Goal: Information Seeking & Learning: Learn about a topic

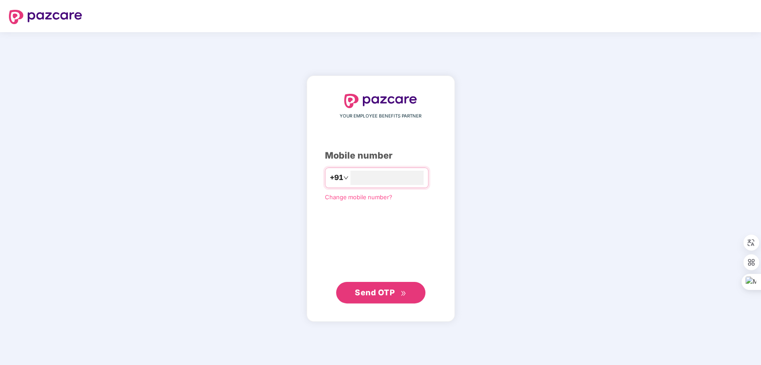
type input "**********"
click at [374, 293] on span "Send OTP" at bounding box center [375, 291] width 40 height 9
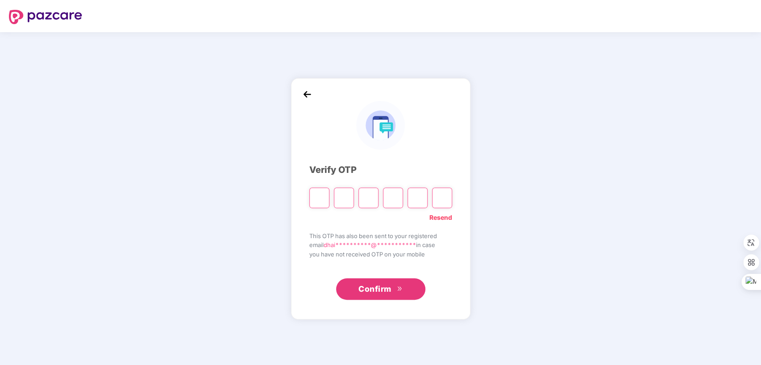
type input "*"
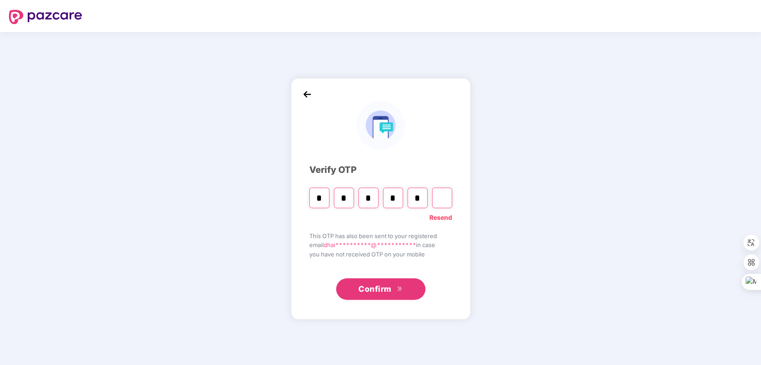
type input "*"
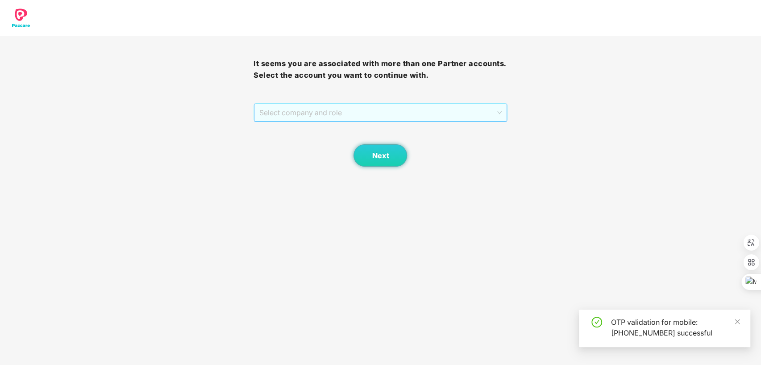
click at [453, 109] on span "Select company and role" at bounding box center [380, 112] width 242 height 17
click at [360, 136] on div "Pazcare - SALES" at bounding box center [381, 130] width 254 height 14
click at [387, 150] on button "Next" at bounding box center [381, 155] width 54 height 22
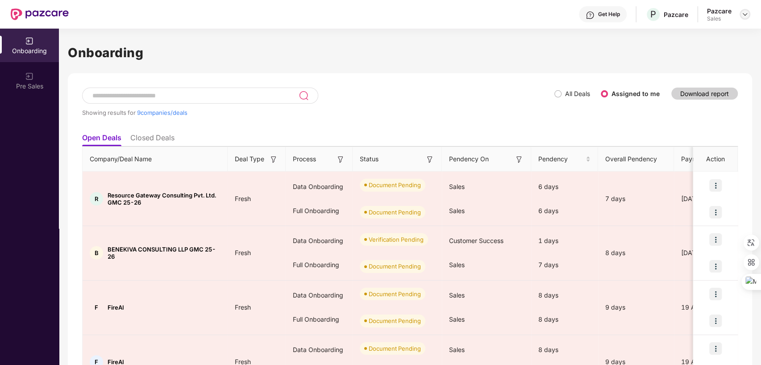
click at [745, 13] on img at bounding box center [745, 14] width 7 height 7
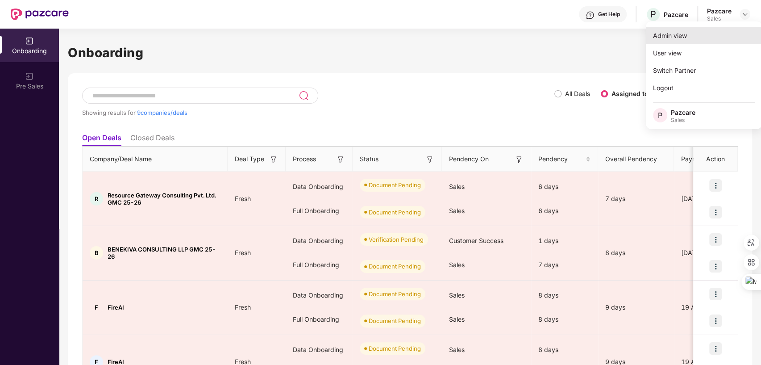
click at [682, 40] on div "Admin view" at bounding box center [704, 35] width 116 height 17
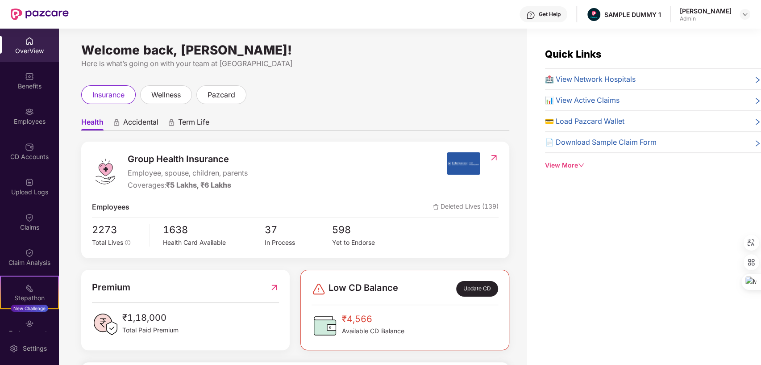
drag, startPoint x: 79, startPoint y: 50, endPoint x: 339, endPoint y: 52, distance: 259.5
click at [339, 52] on div "Welcome back, [PERSON_NAME]! Here is what’s going on with your team at Pazcare …" at bounding box center [293, 202] width 469 height 347
click at [397, 66] on div "Here is what’s going on with your team at [GEOGRAPHIC_DATA]" at bounding box center [295, 63] width 428 height 11
click at [143, 123] on span "Accidental" at bounding box center [140, 123] width 35 height 13
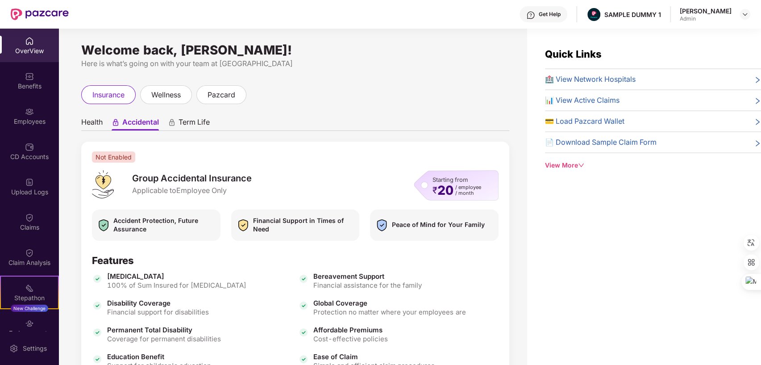
click at [201, 121] on span "Term Life" at bounding box center [194, 123] width 31 height 13
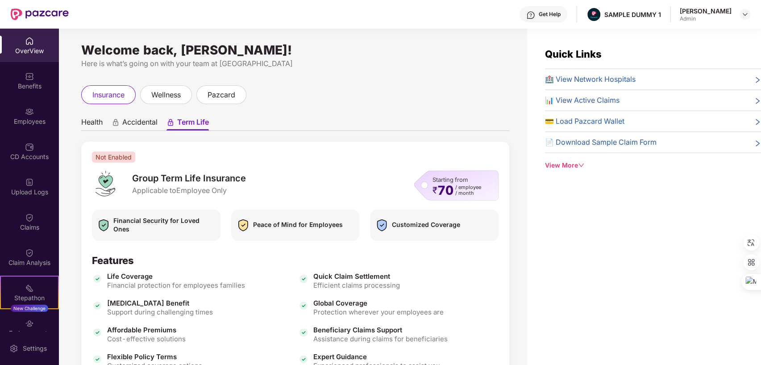
click at [86, 120] on span "Health" at bounding box center [91, 123] width 21 height 13
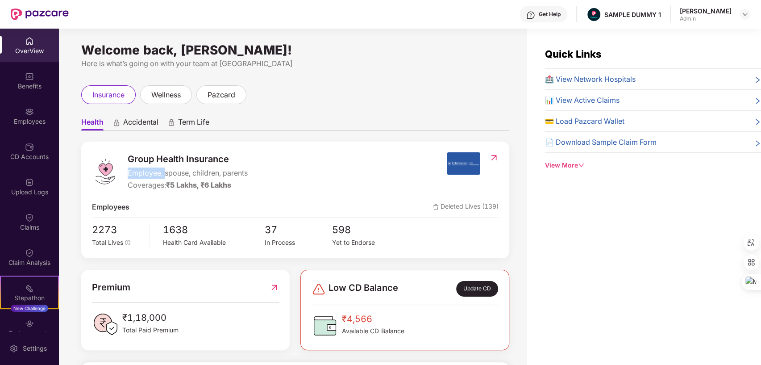
drag, startPoint x: 127, startPoint y: 172, endPoint x: 164, endPoint y: 173, distance: 37.1
click at [164, 173] on div "Group Health Insurance Employee, spouse, children, parents Coverages: ₹5 Lakhs,…" at bounding box center [269, 171] width 355 height 38
click at [297, 174] on div "Group Health Insurance Employee, spouse, children, parents Coverages: ₹5 Lakhs,…" at bounding box center [269, 171] width 355 height 38
drag, startPoint x: 128, startPoint y: 183, endPoint x: 194, endPoint y: 187, distance: 66.2
click at [194, 187] on div "Coverages: ₹5 Lakhs, ₹6 Lakhs" at bounding box center [188, 185] width 120 height 11
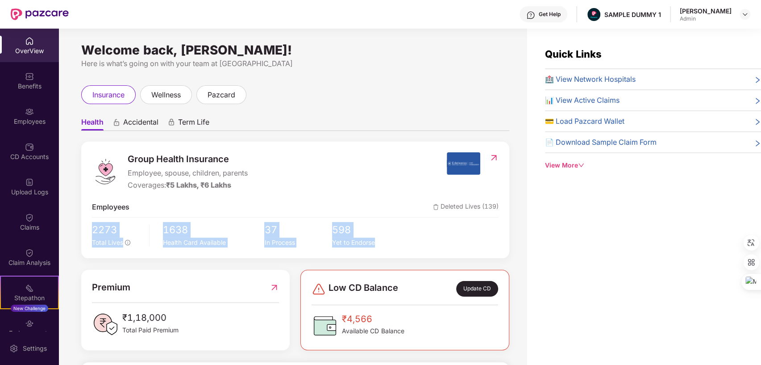
drag, startPoint x: 89, startPoint y: 228, endPoint x: 471, endPoint y: 245, distance: 381.8
click at [471, 245] on div "Group Health Insurance Employee, spouse, children, parents Coverages: ₹5 Lakhs,…" at bounding box center [295, 200] width 428 height 117
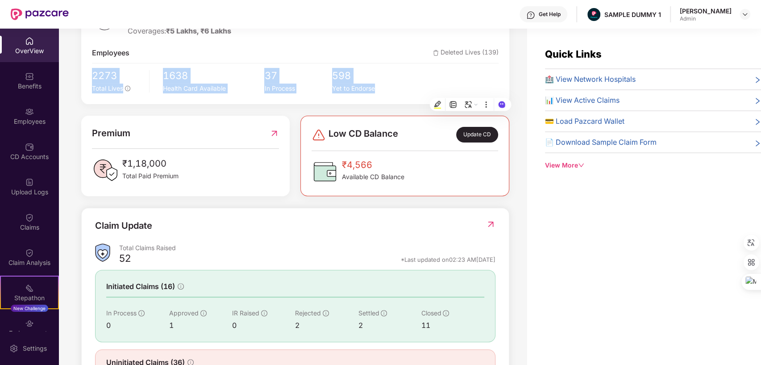
scroll to position [155, 0]
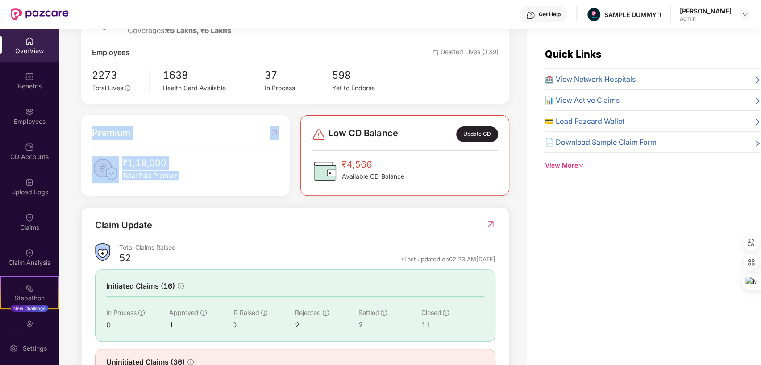
drag, startPoint x: 90, startPoint y: 132, endPoint x: 188, endPoint y: 172, distance: 106.3
click at [188, 172] on div "Premium ₹1,18,000 Total Paid Premium" at bounding box center [185, 155] width 209 height 80
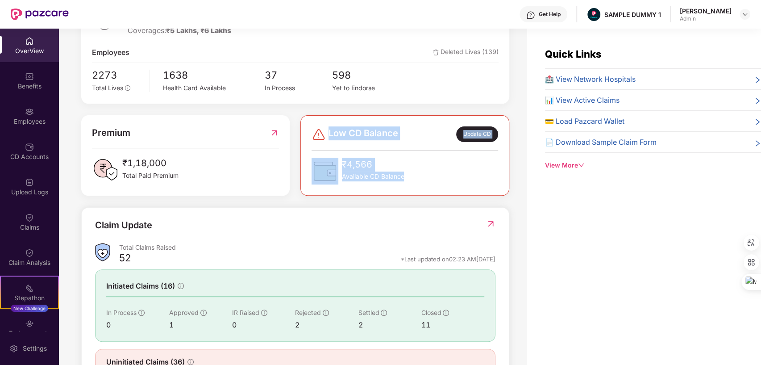
drag, startPoint x: 327, startPoint y: 127, endPoint x: 413, endPoint y: 178, distance: 99.3
click at [413, 178] on div "Low CD Balance Update CD ₹4,566 Available CD Balance" at bounding box center [405, 155] width 186 height 58
click at [450, 166] on div "₹4,566 Available CD Balance" at bounding box center [405, 171] width 186 height 27
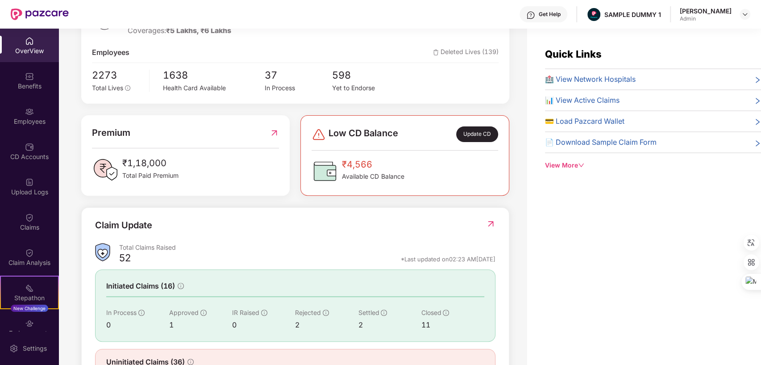
click at [353, 132] on span "Low CD Balance" at bounding box center [363, 134] width 69 height 16
drag, startPoint x: 94, startPoint y: 220, endPoint x: 174, endPoint y: 226, distance: 80.7
click at [174, 226] on div "Claim Update Total Claims Raised 52 *Last updated on 02:23 AM[DATE] Initiated C…" at bounding box center [295, 297] width 428 height 180
click at [292, 226] on div "Claim Update" at bounding box center [295, 230] width 401 height 25
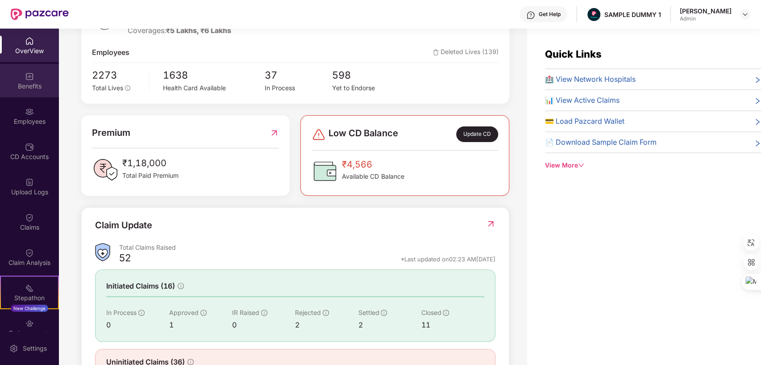
click at [33, 82] on div "Benefits" at bounding box center [29, 86] width 59 height 9
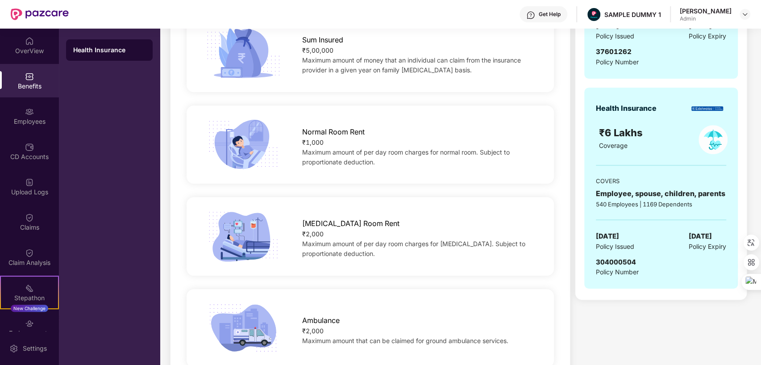
scroll to position [92, 0]
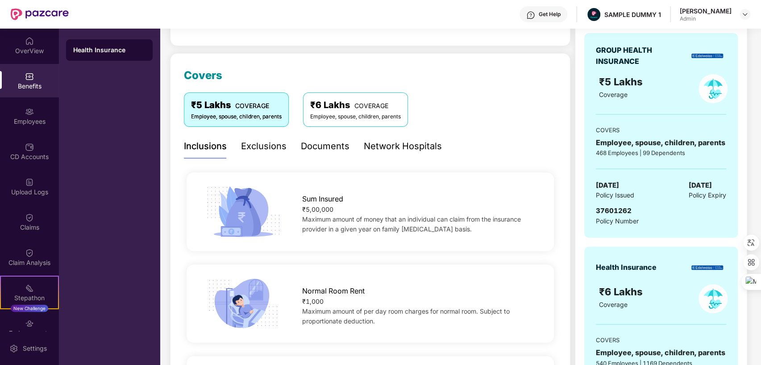
click at [263, 139] on div "Exclusions" at bounding box center [264, 146] width 46 height 14
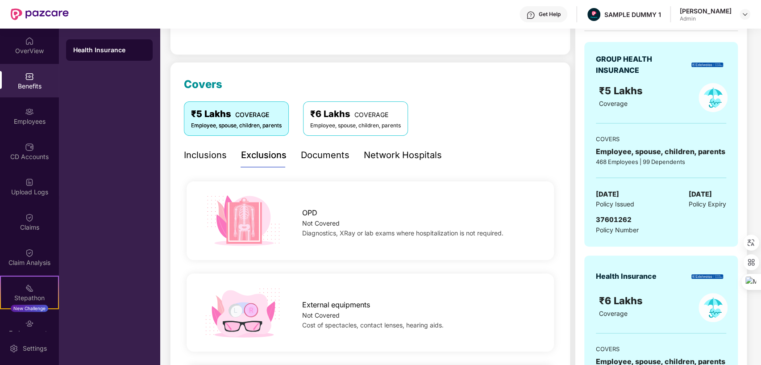
scroll to position [82, 0]
click at [315, 154] on div "Documents" at bounding box center [325, 156] width 49 height 14
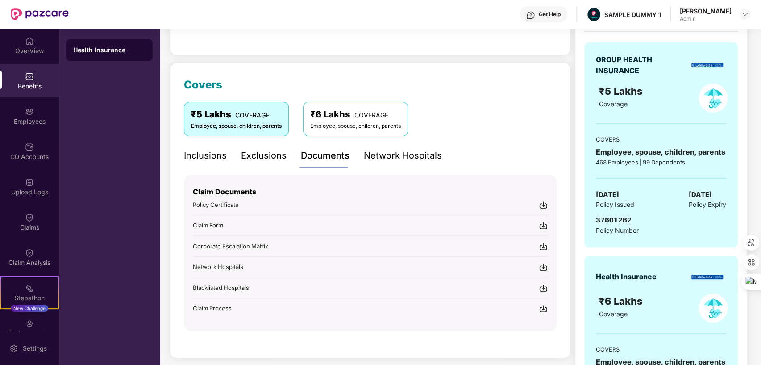
click at [416, 158] on div "Network Hospitals" at bounding box center [403, 156] width 78 height 14
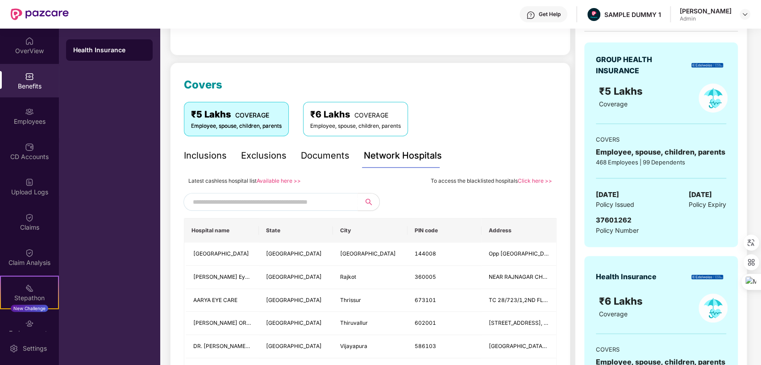
click at [295, 204] on input "text" at bounding box center [269, 201] width 153 height 13
click at [36, 113] on div "Employees" at bounding box center [29, 115] width 59 height 33
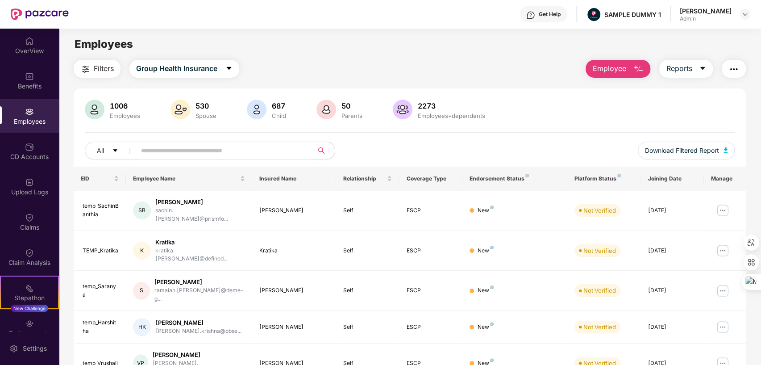
click at [630, 74] on button "Employee" at bounding box center [618, 69] width 65 height 18
click at [25, 86] on div "Benefits" at bounding box center [29, 86] width 59 height 9
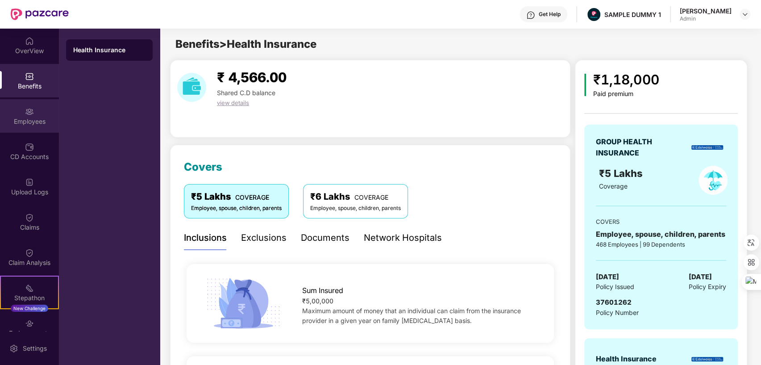
click at [29, 117] on div "Employees" at bounding box center [29, 121] width 59 height 9
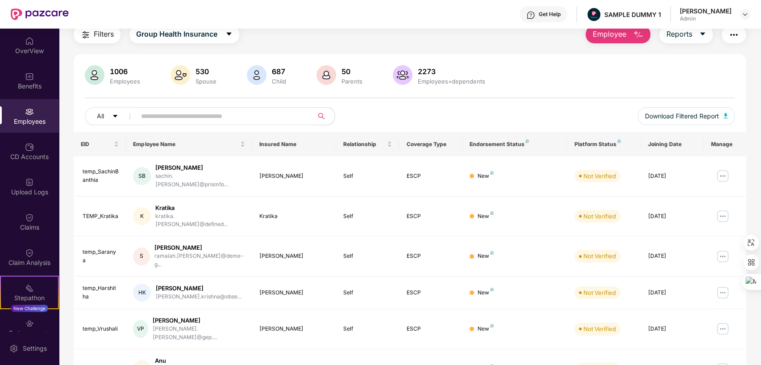
scroll to position [0, 0]
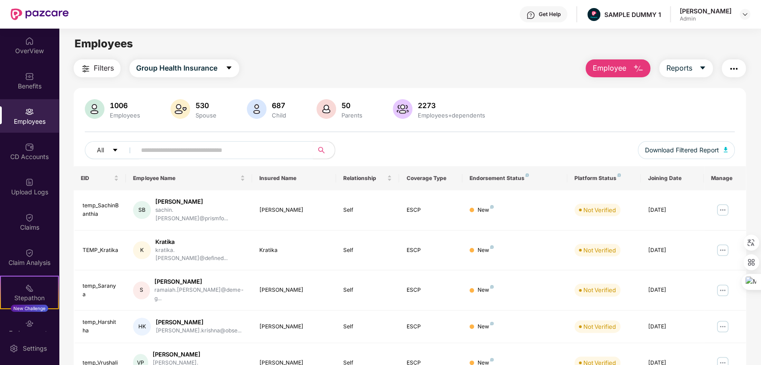
click at [614, 70] on span "Employee" at bounding box center [609, 68] width 33 height 11
click at [706, 63] on button "Reports" at bounding box center [687, 68] width 54 height 18
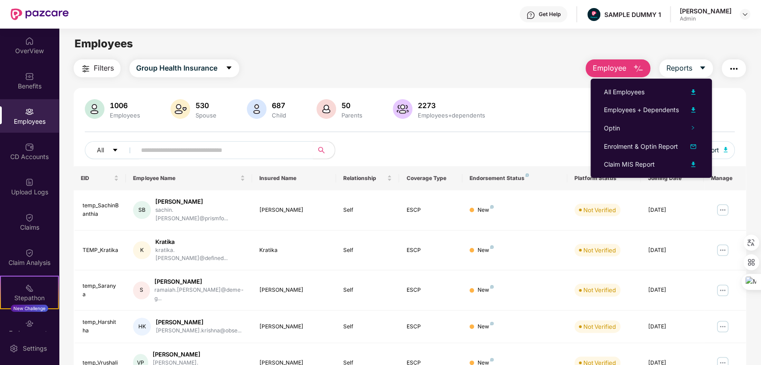
click at [729, 67] on img "button" at bounding box center [734, 68] width 11 height 11
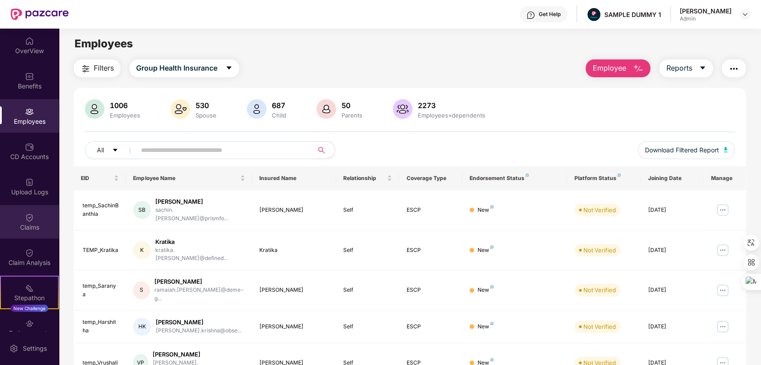
click at [28, 229] on div "Claims" at bounding box center [29, 227] width 59 height 9
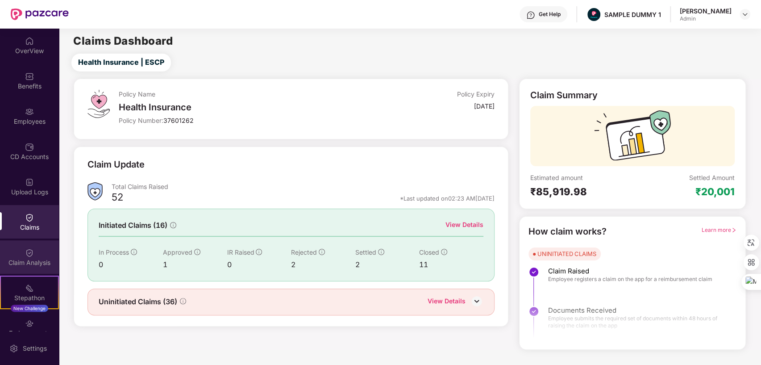
click at [21, 260] on div "Claim Analysis" at bounding box center [29, 262] width 59 height 9
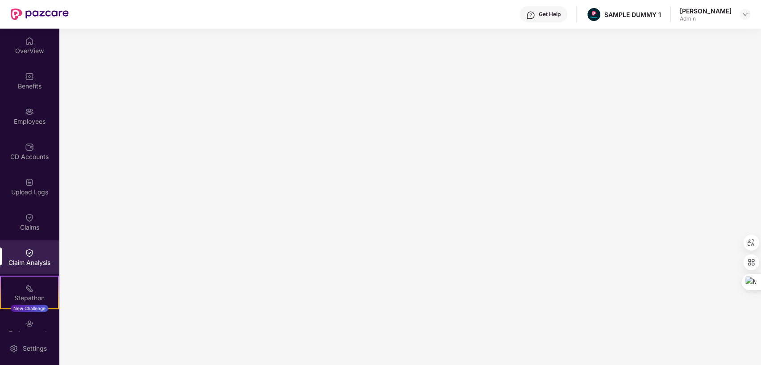
click at [531, 21] on div "Get Help" at bounding box center [544, 14] width 48 height 16
click at [27, 46] on div "OverView" at bounding box center [29, 45] width 59 height 33
